Goal: Transaction & Acquisition: Download file/media

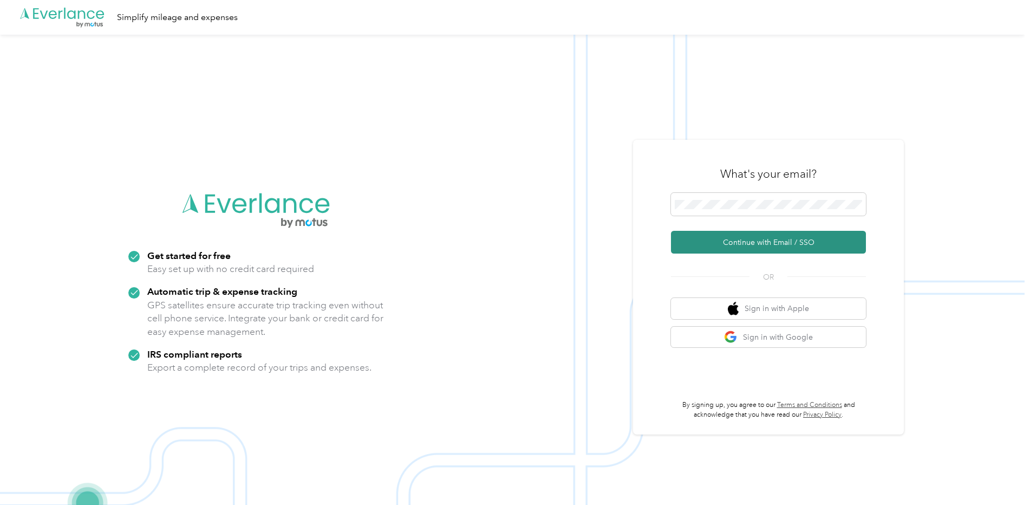
click at [812, 242] on button "Continue with Email / SSO" at bounding box center [768, 242] width 195 height 23
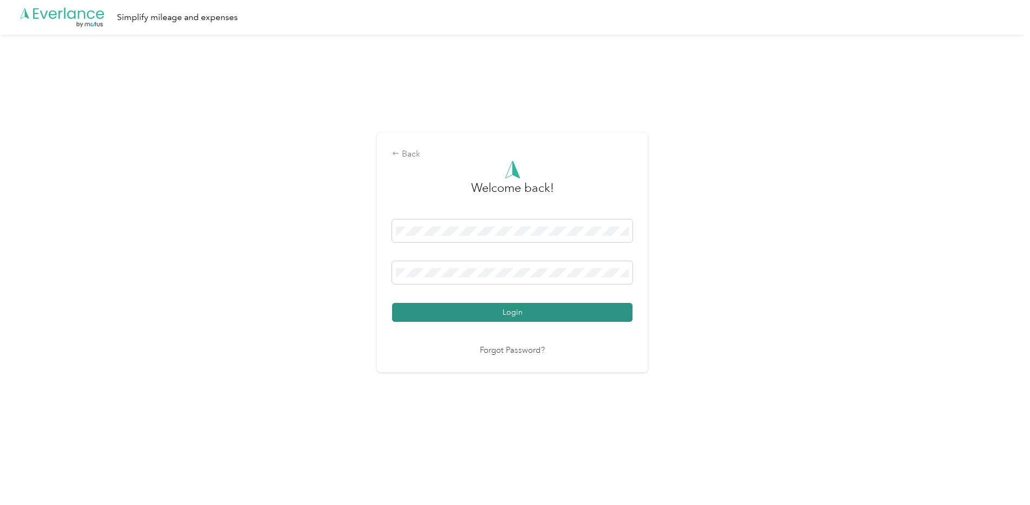
click at [593, 309] on button "Login" at bounding box center [512, 312] width 240 height 19
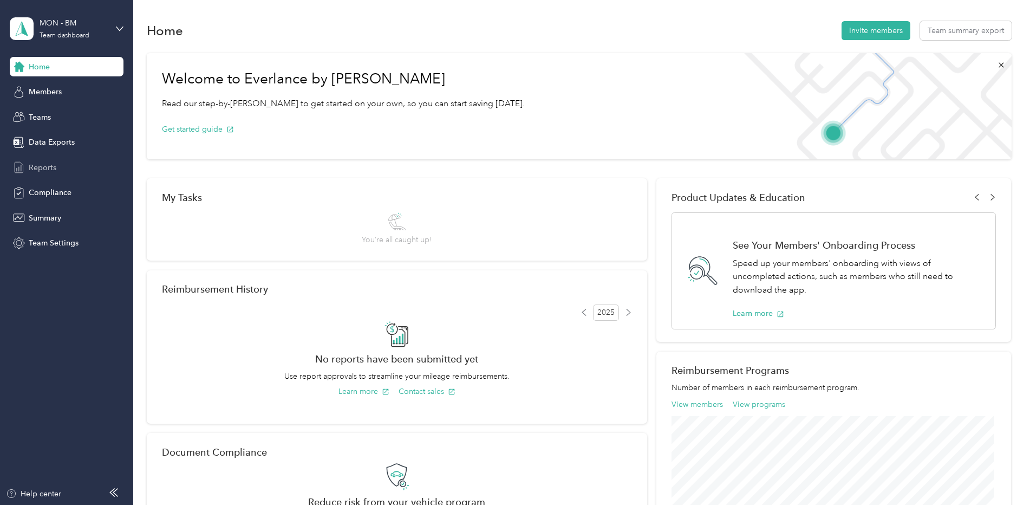
click at [42, 165] on span "Reports" at bounding box center [43, 167] width 28 height 11
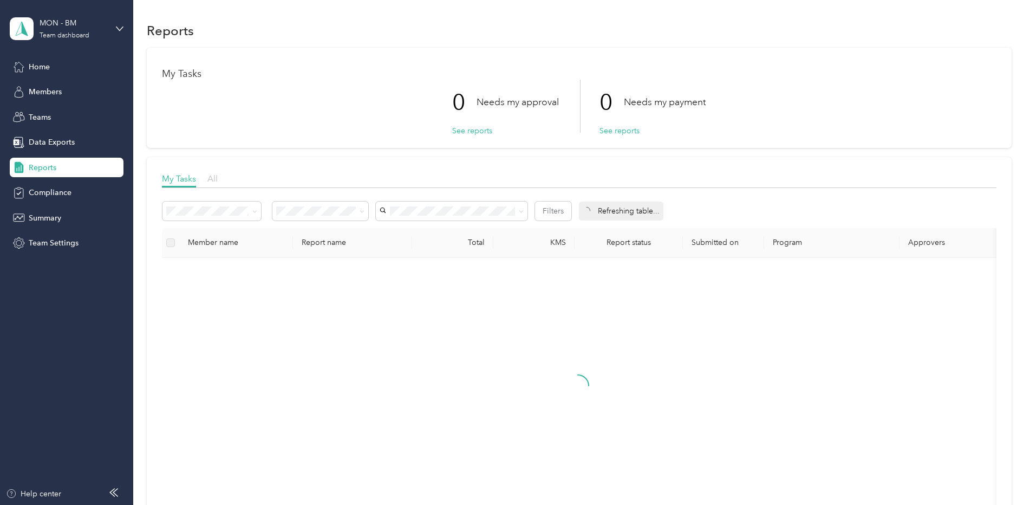
click at [209, 178] on span "All" at bounding box center [212, 178] width 10 height 10
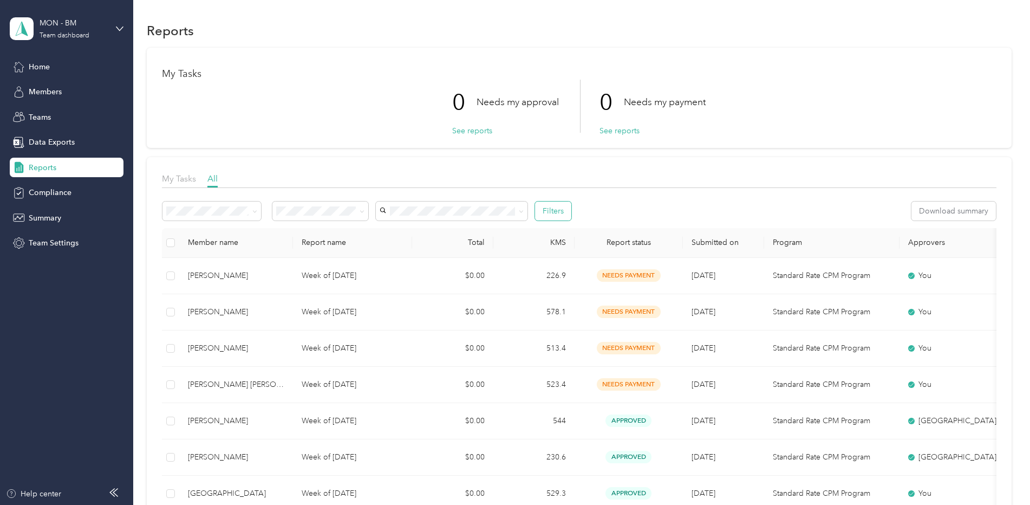
click at [555, 214] on button "Filters" at bounding box center [553, 210] width 36 height 19
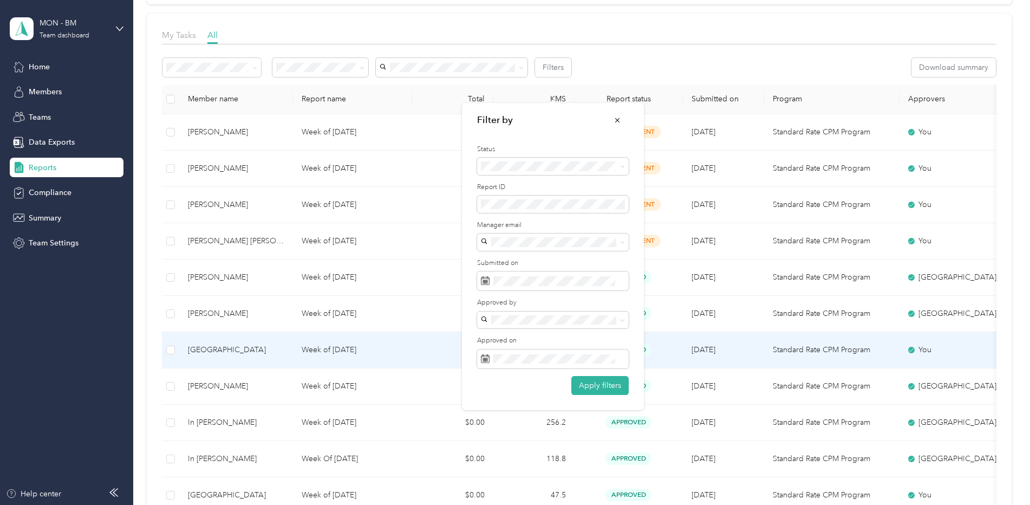
scroll to position [162, 0]
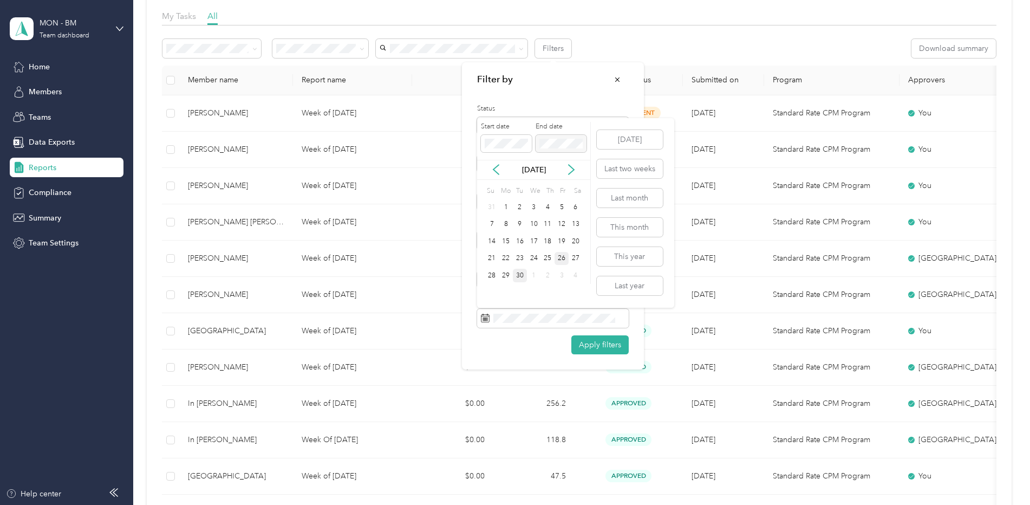
click at [565, 254] on div "26" at bounding box center [561, 259] width 14 height 14
drag, startPoint x: 524, startPoint y: 276, endPoint x: 530, endPoint y: 285, distance: 11.0
click at [523, 276] on div "30" at bounding box center [520, 275] width 14 height 14
click at [602, 346] on button "Apply filters" at bounding box center [599, 344] width 57 height 19
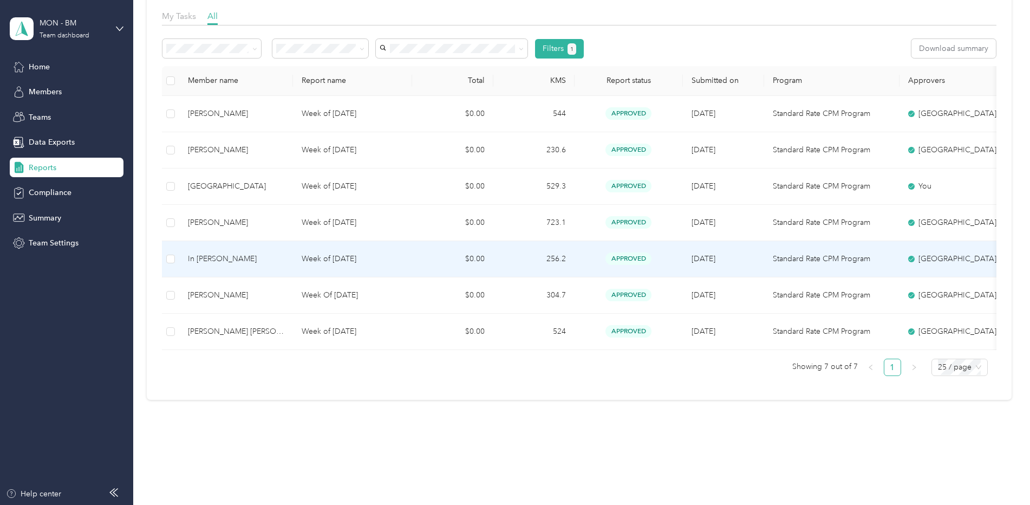
scroll to position [108, 0]
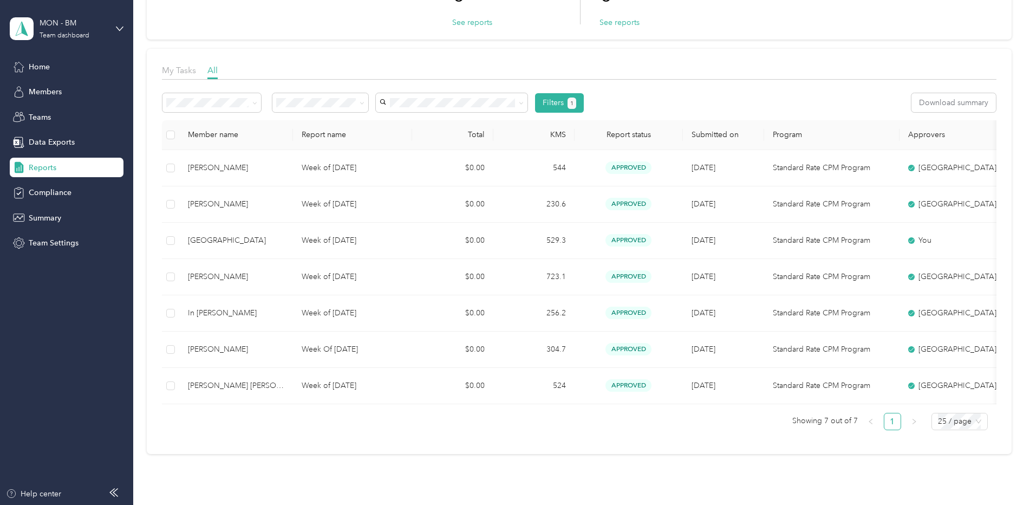
click at [175, 134] on th at bounding box center [170, 135] width 17 height 30
click at [193, 136] on div "Member name" at bounding box center [236, 134] width 96 height 9
click at [177, 136] on th at bounding box center [170, 135] width 17 height 30
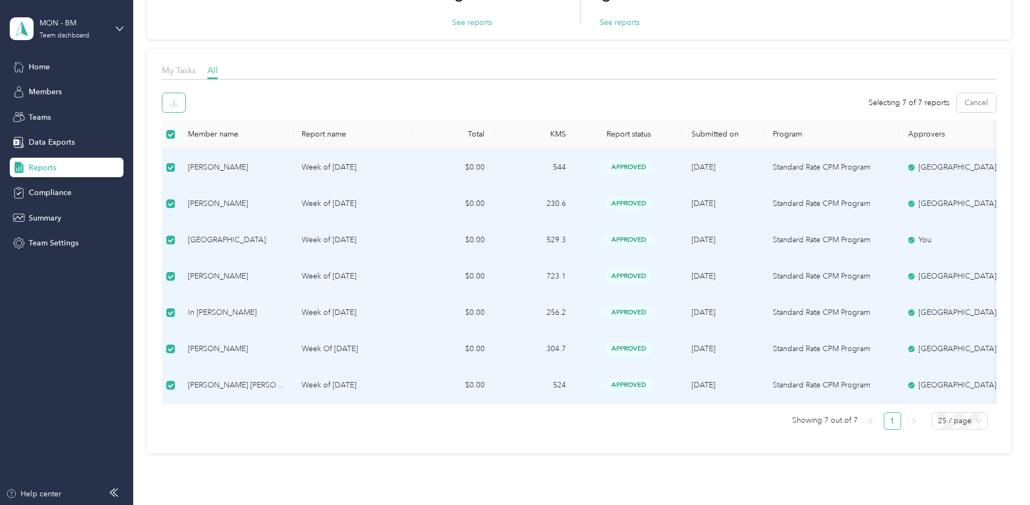
click at [180, 108] on button "button" at bounding box center [173, 102] width 23 height 19
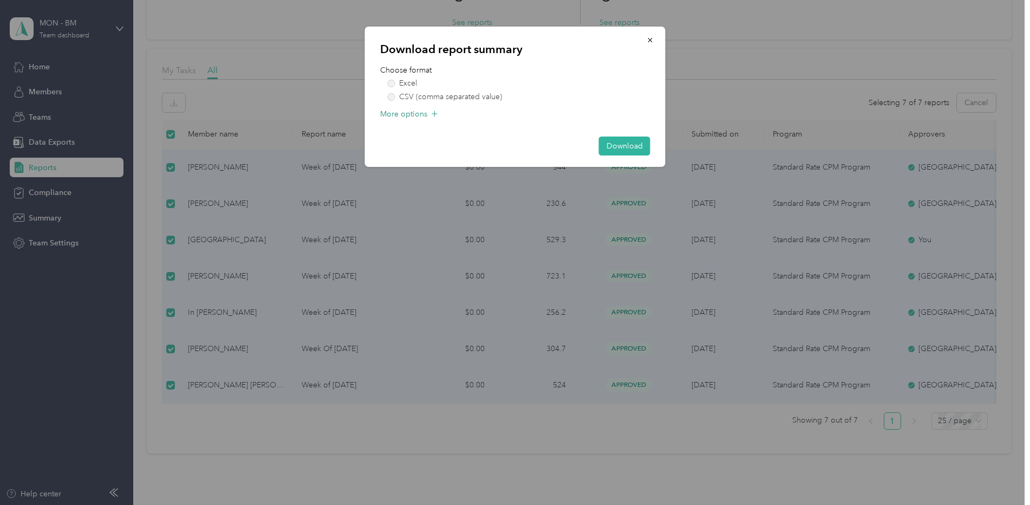
click at [435, 116] on icon at bounding box center [434, 113] width 11 height 11
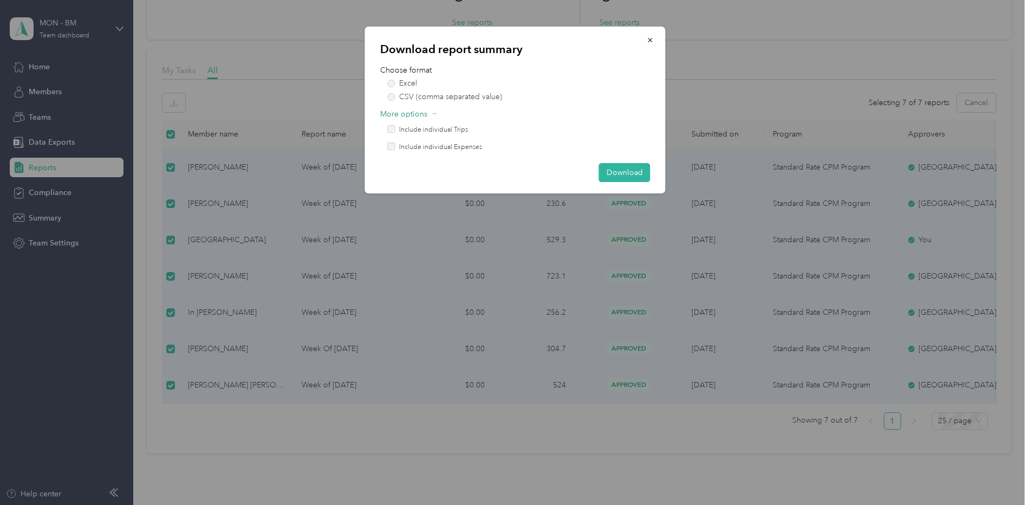
click at [430, 132] on label "Include individual Trips" at bounding box center [433, 130] width 69 height 10
click at [387, 130] on section "Include individual Trips Include individual Expenses" at bounding box center [515, 138] width 270 height 27
click at [386, 130] on section "Include individual Trips Include individual Expenses" at bounding box center [515, 138] width 270 height 27
click at [615, 178] on button "Download" at bounding box center [624, 172] width 51 height 19
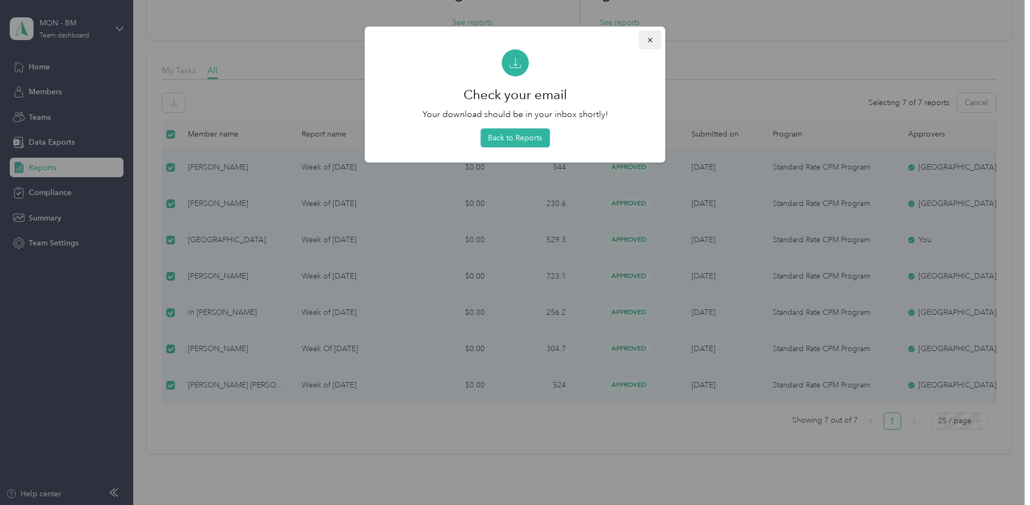
click at [651, 39] on icon "button" at bounding box center [649, 40] width 4 height 4
